Goal: Information Seeking & Learning: Learn about a topic

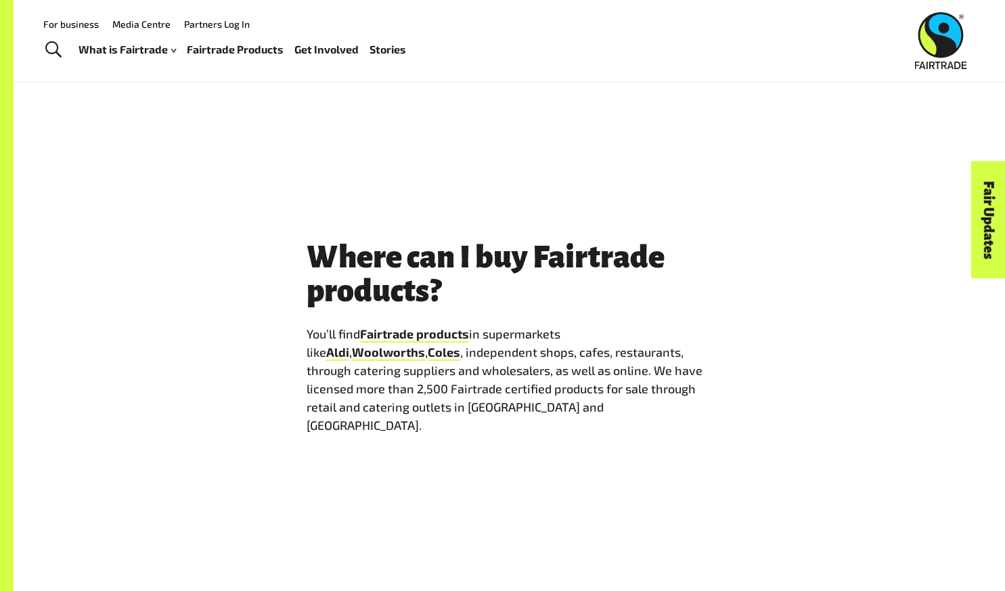
scroll to position [1834, 0]
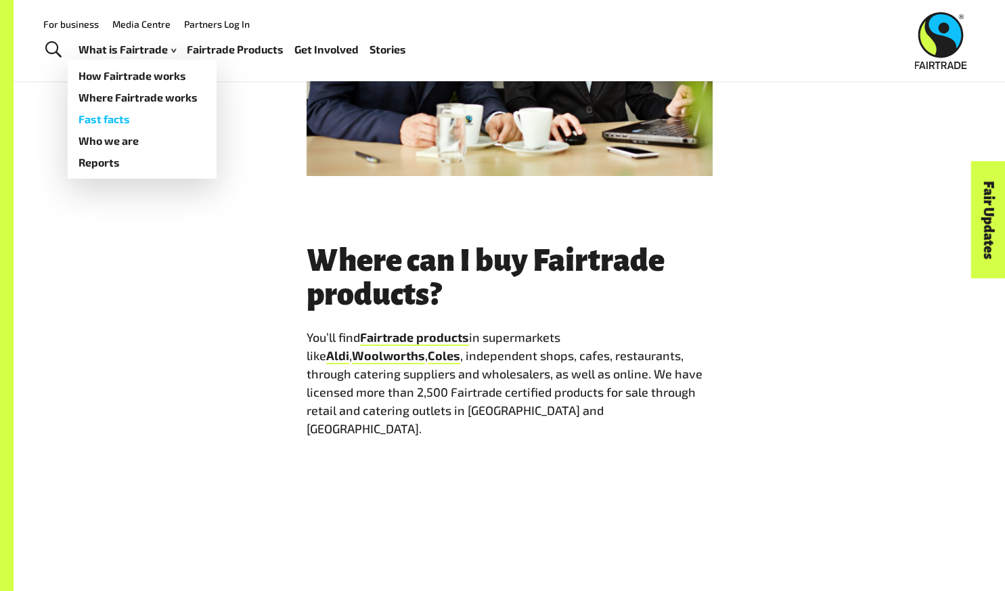
click at [127, 124] on link "Fast facts" at bounding box center [142, 119] width 149 height 22
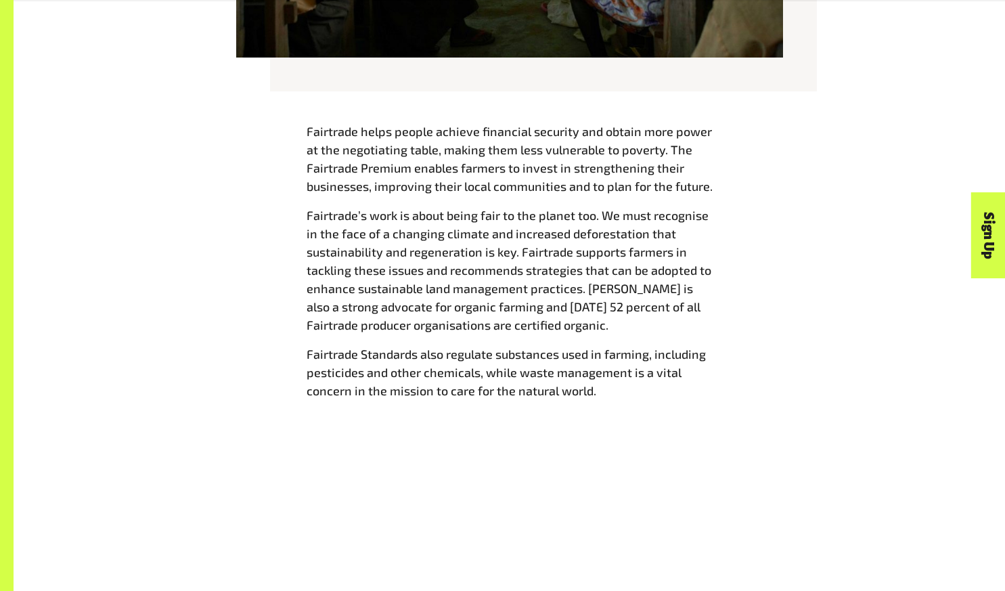
scroll to position [1493, 0]
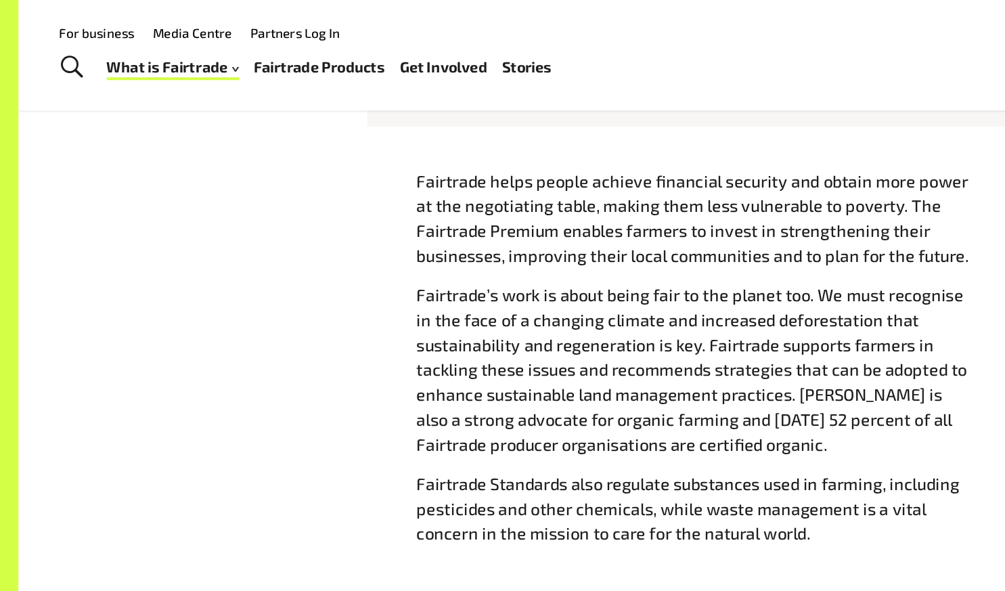
click at [235, 200] on div "Fairtrade helps people achieve financial security and obtain more power at the …" at bounding box center [509, 268] width 844 height 288
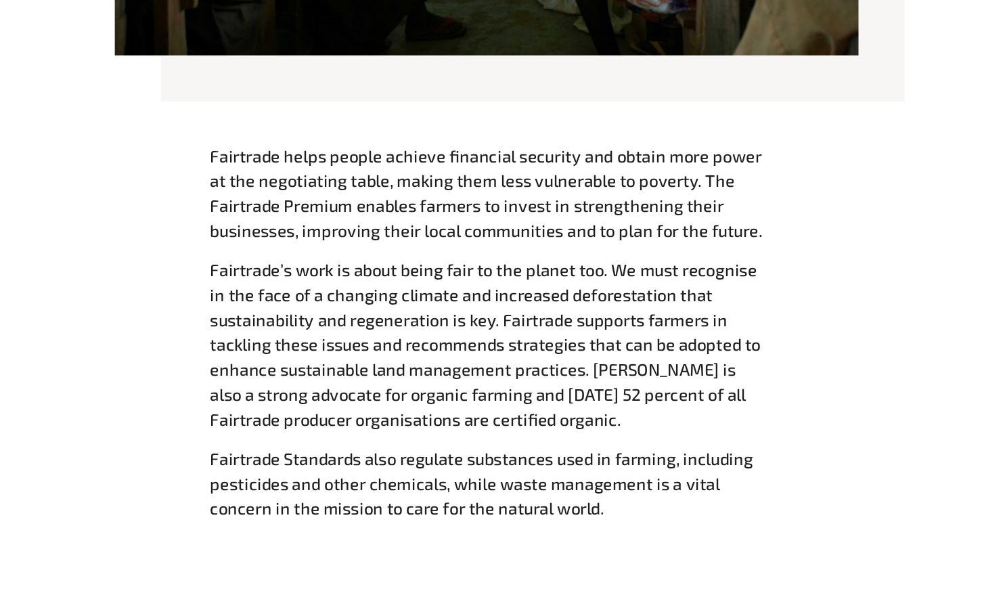
scroll to position [1354, 0]
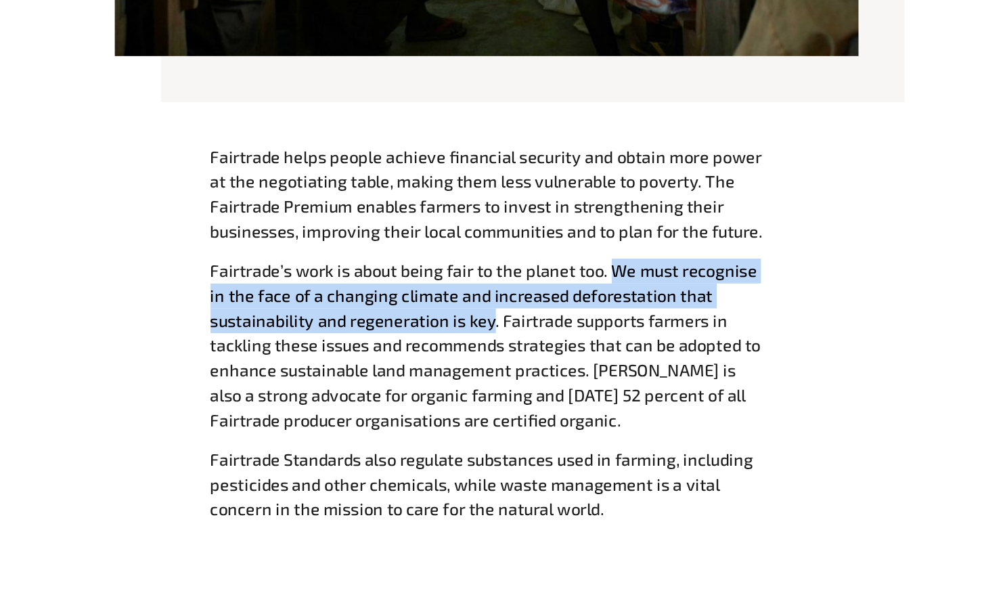
drag, startPoint x: 600, startPoint y: 357, endPoint x: 515, endPoint y: 392, distance: 92.5
click at [515, 392] on span "Fairtrade’s work is about being fair to the planet too. We must recognise in th…" at bounding box center [508, 410] width 405 height 124
copy span "We must recognise in the face of a changing climate and increased deforestation…"
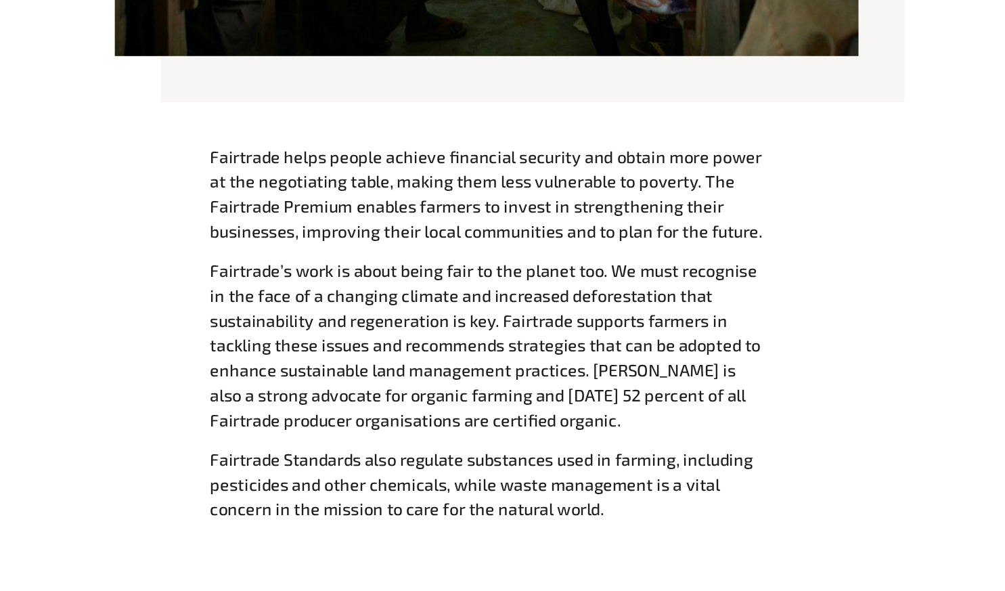
click at [305, 273] on div "Fairtrade helps people achieve financial security and obtain more power at the …" at bounding box center [509, 406] width 422 height 288
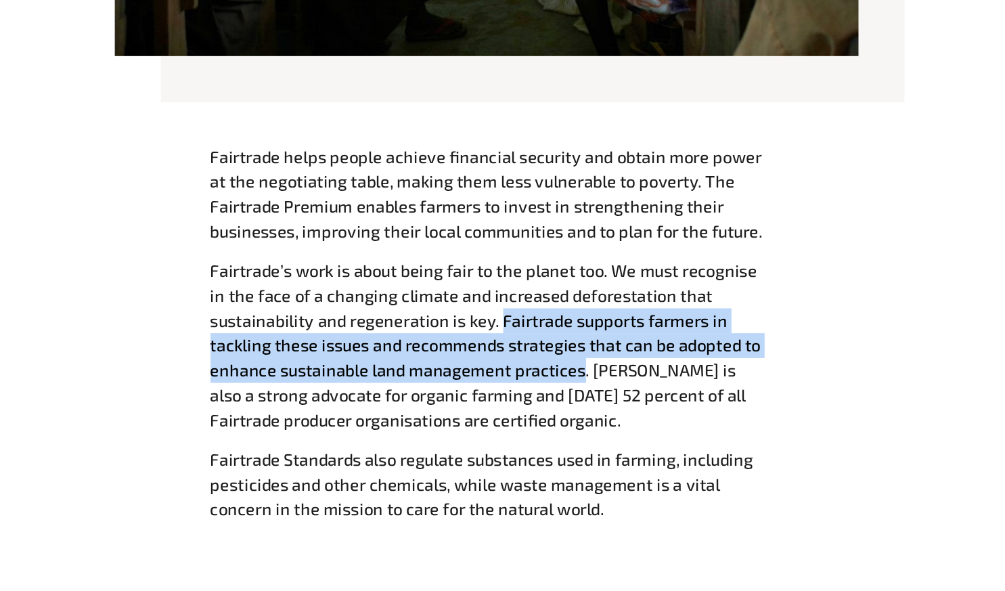
drag, startPoint x: 522, startPoint y: 396, endPoint x: 576, endPoint y: 430, distance: 64.8
click at [576, 430] on span "Fairtrade’s work is about being fair to the planet too. We must recognise in th…" at bounding box center [508, 410] width 405 height 124
copy span "Fairtrade supports farmers in tackling these issues and recommends strategies t…"
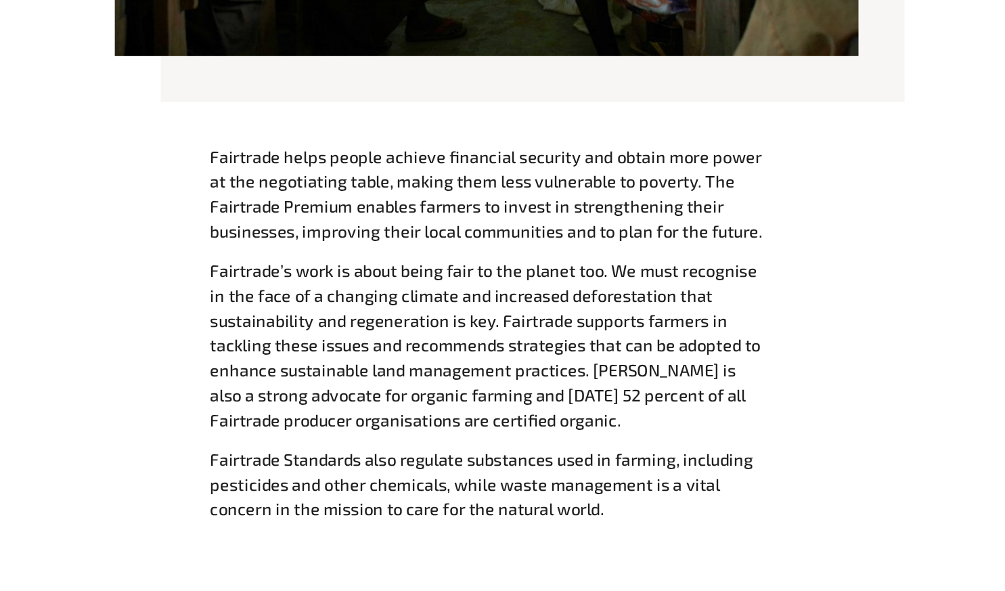
click at [256, 477] on div "Fairtrade helps people achieve financial security and obtain more power at the …" at bounding box center [509, 406] width 844 height 288
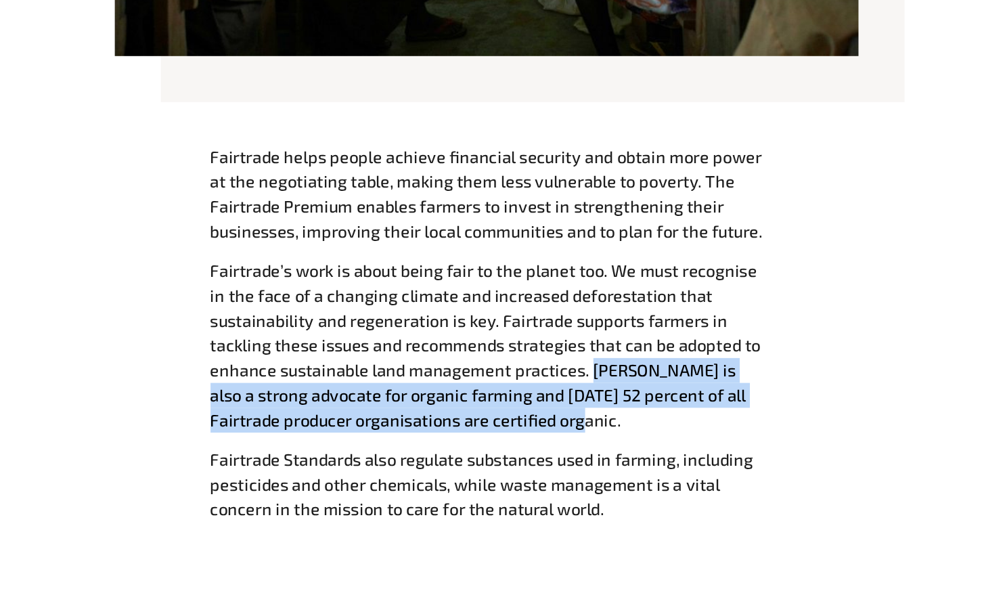
drag, startPoint x: 586, startPoint y: 430, endPoint x: 588, endPoint y: 466, distance: 35.9
click at [588, 466] on p "Fairtrade’s work is about being fair to the planet too. We must recognise in th…" at bounding box center [509, 410] width 406 height 128
copy span "Fairtrade is also a strong advocate for organic farming and today 52 percent of…"
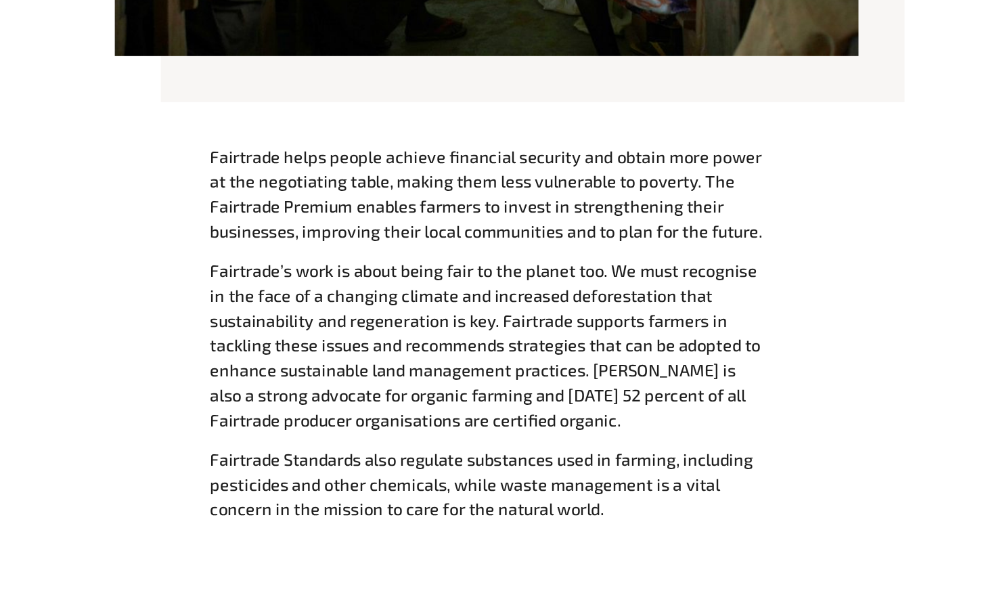
click at [309, 497] on span "Fairtrade Standards also regulate substances used in farming, including pestici…" at bounding box center [505, 511] width 399 height 51
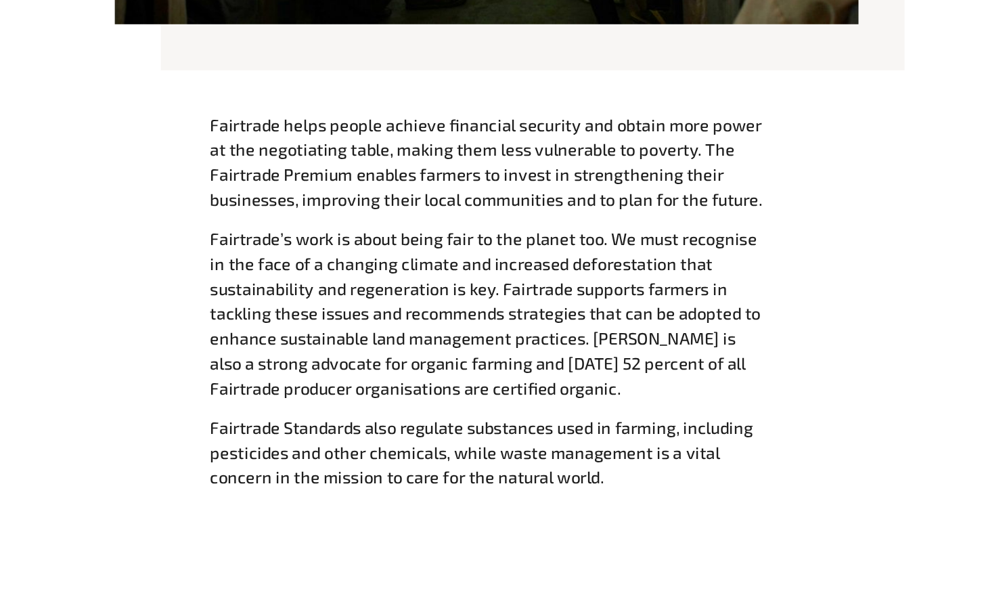
scroll to position [1379, 0]
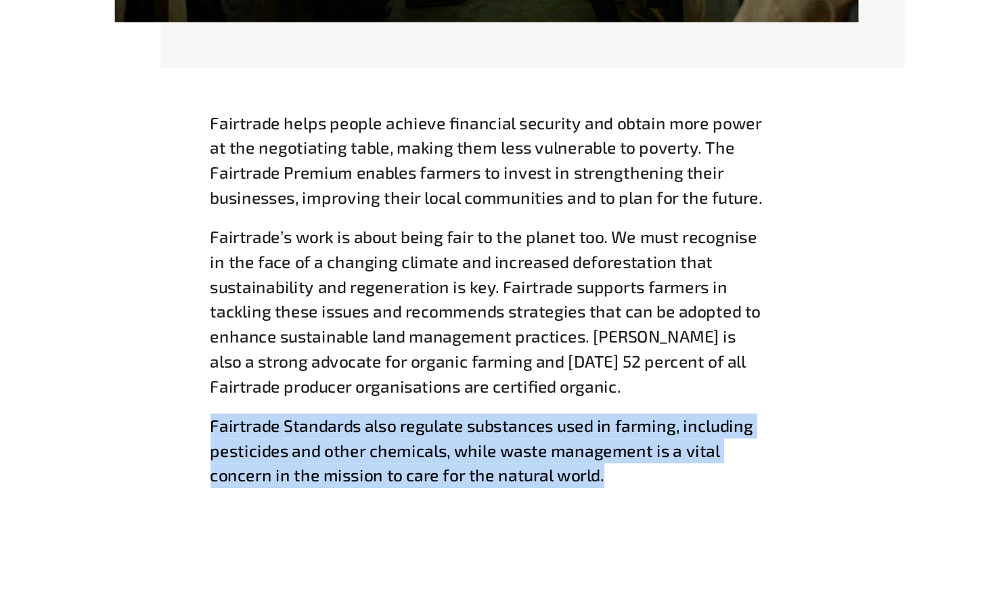
drag, startPoint x: 307, startPoint y: 472, endPoint x: 595, endPoint y: 516, distance: 290.9
click at [595, 515] on p "Fairtrade Standards also regulate substances used in farming, including pestici…" at bounding box center [509, 487] width 406 height 55
copy span "Fairtrade Standards also regulate substances used in farming, including pestici…"
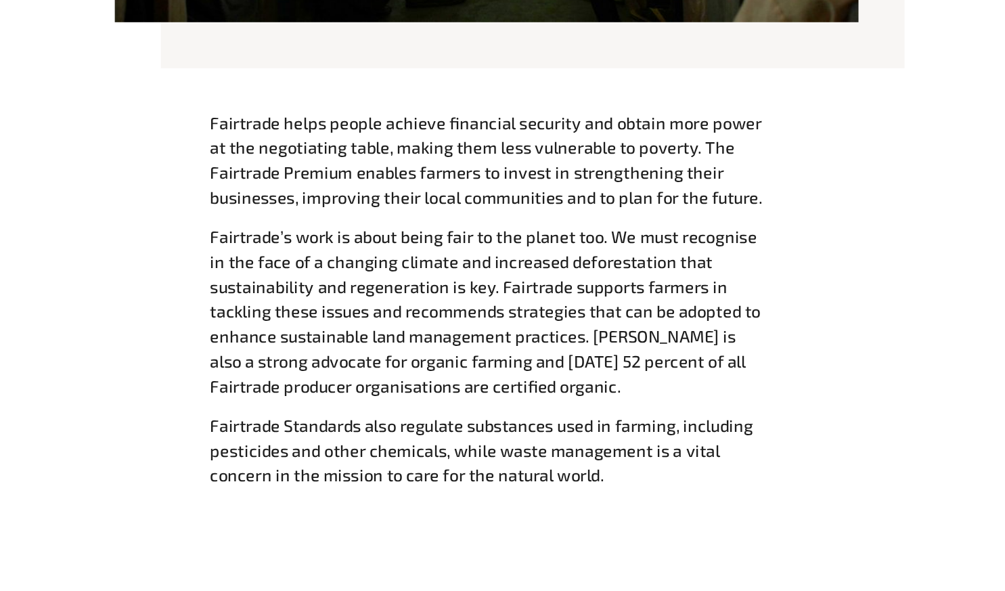
click at [269, 394] on div "Fairtrade helps people achieve financial security and obtain more power at the …" at bounding box center [509, 381] width 844 height 288
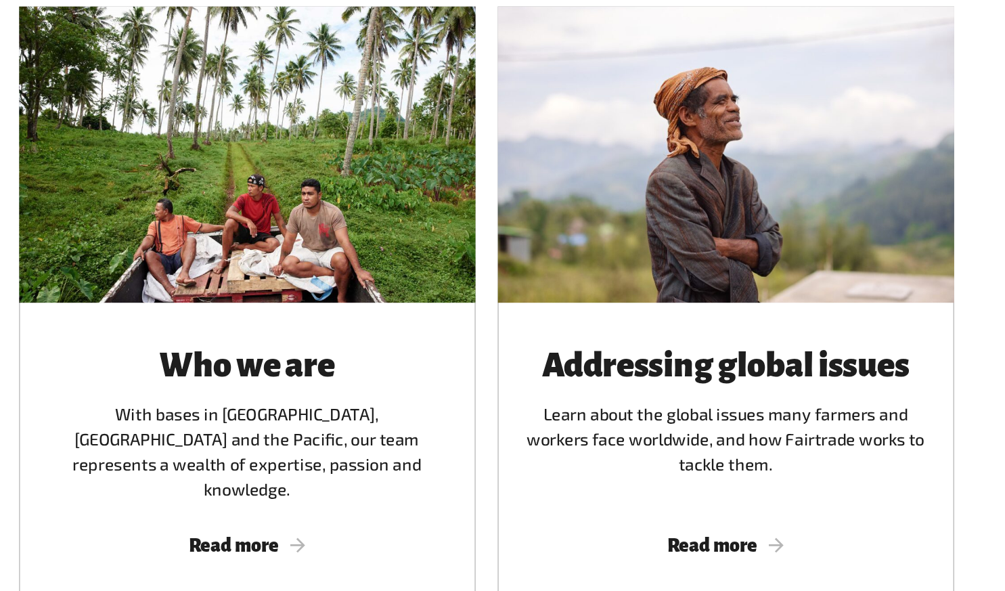
scroll to position [1902, 0]
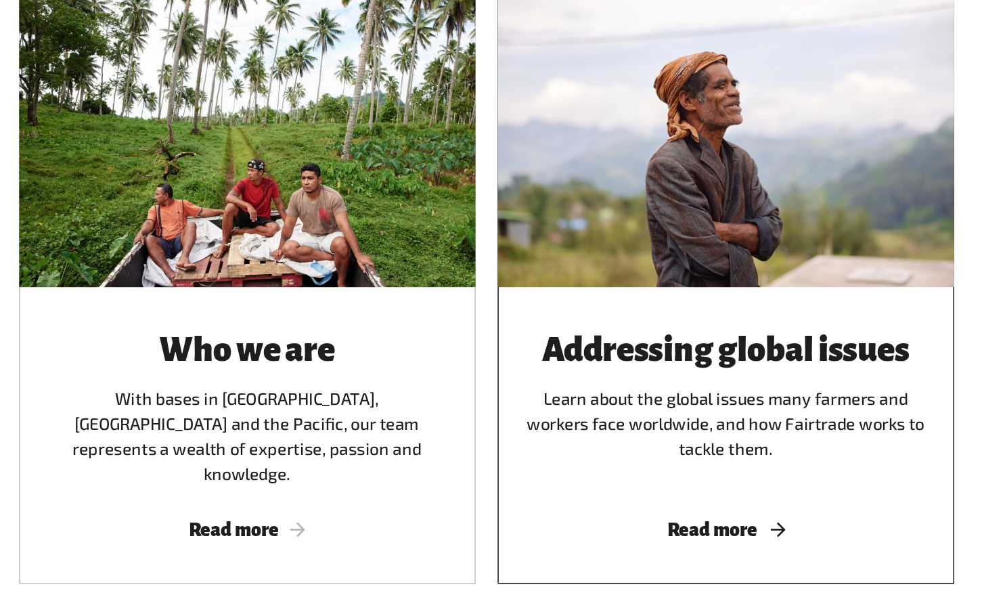
click at [635, 438] on div "Addressing global issues Learn about the global issues many farmers and workers…" at bounding box center [685, 457] width 303 height 114
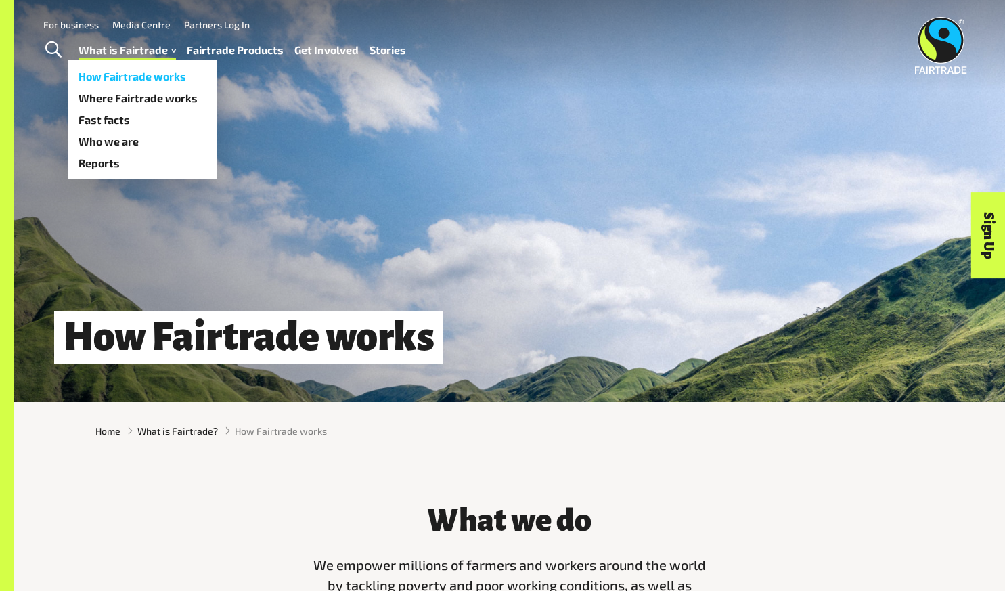
click at [120, 76] on link "How Fairtrade works" at bounding box center [142, 77] width 149 height 22
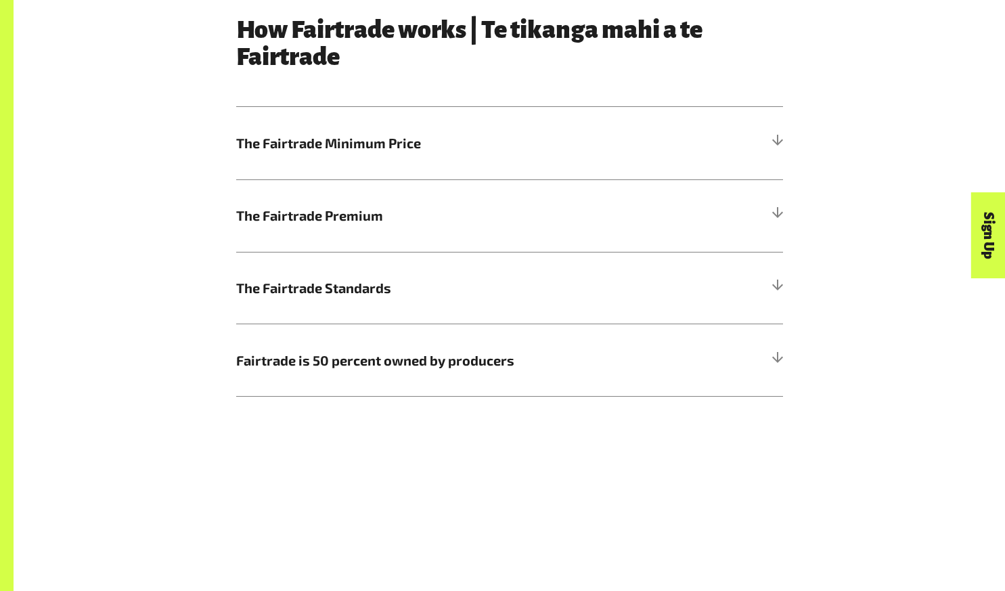
scroll to position [746, 0]
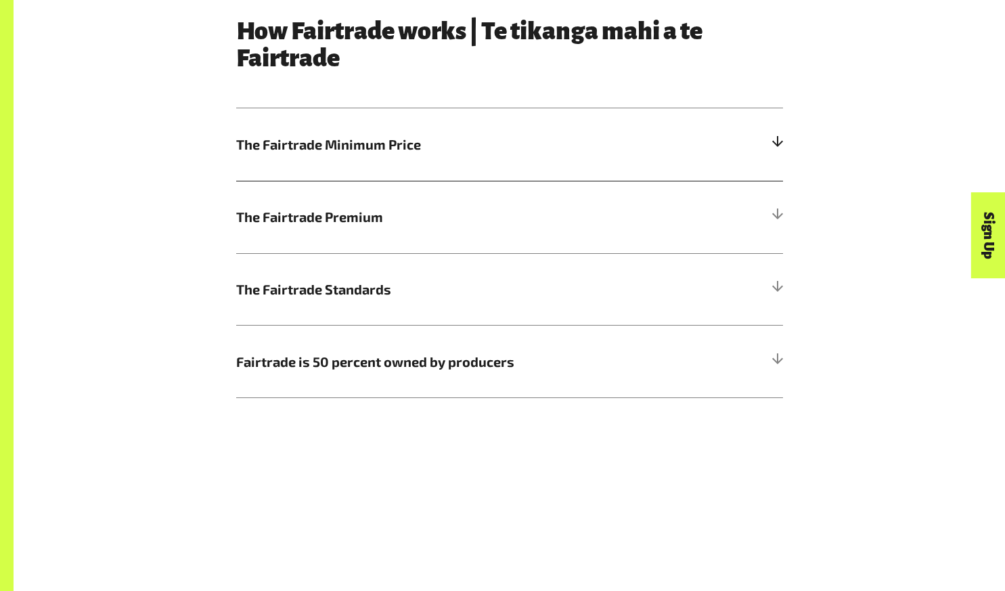
click at [386, 172] on h5 "The Fairtrade Minimum Price" at bounding box center [509, 144] width 547 height 72
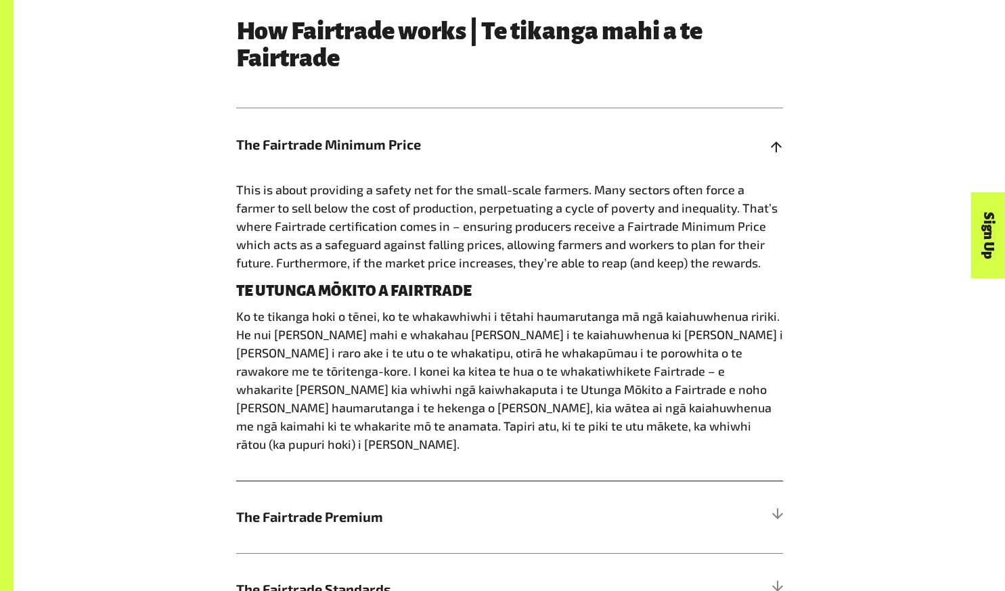
click at [386, 172] on h5 "The Fairtrade Minimum Price" at bounding box center [509, 144] width 547 height 72
